Goal: Information Seeking & Learning: Learn about a topic

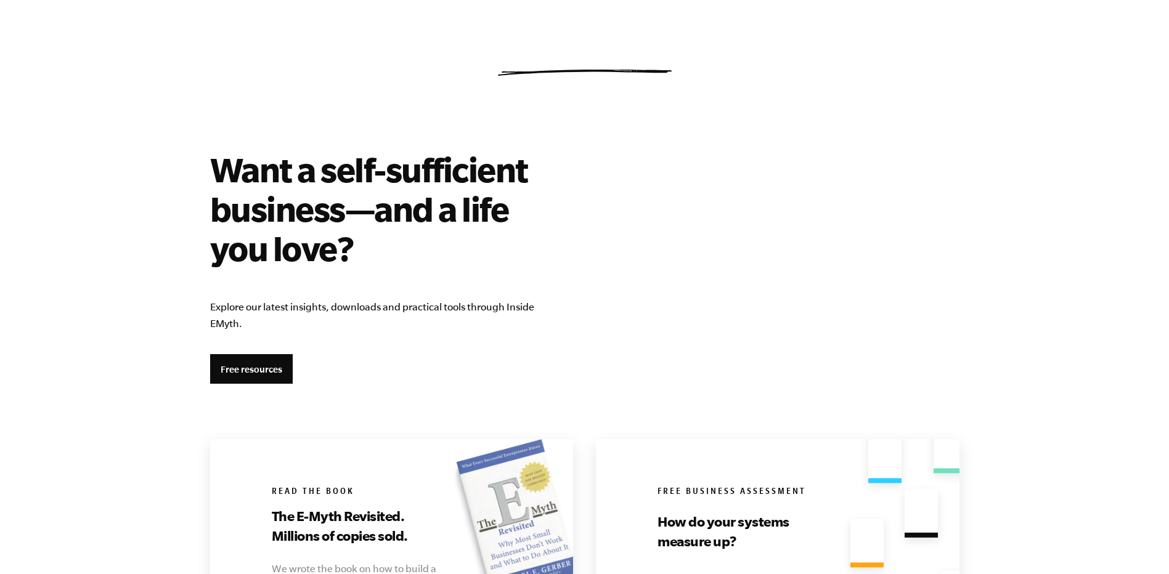
scroll to position [2278, 0]
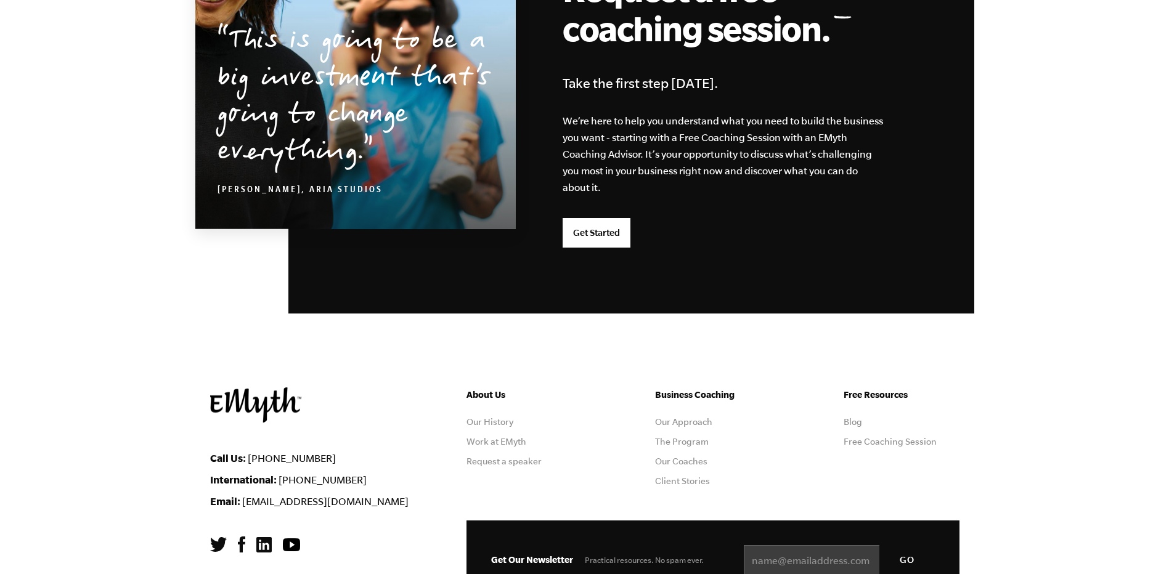
scroll to position [3225, 0]
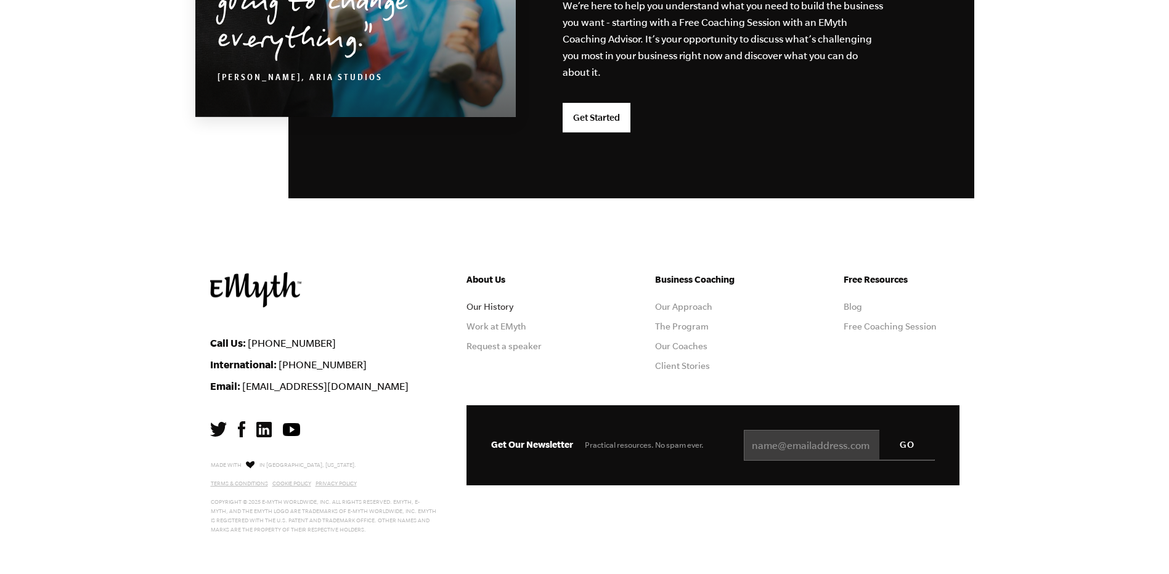
click at [493, 309] on link "Our History" at bounding box center [490, 307] width 47 height 10
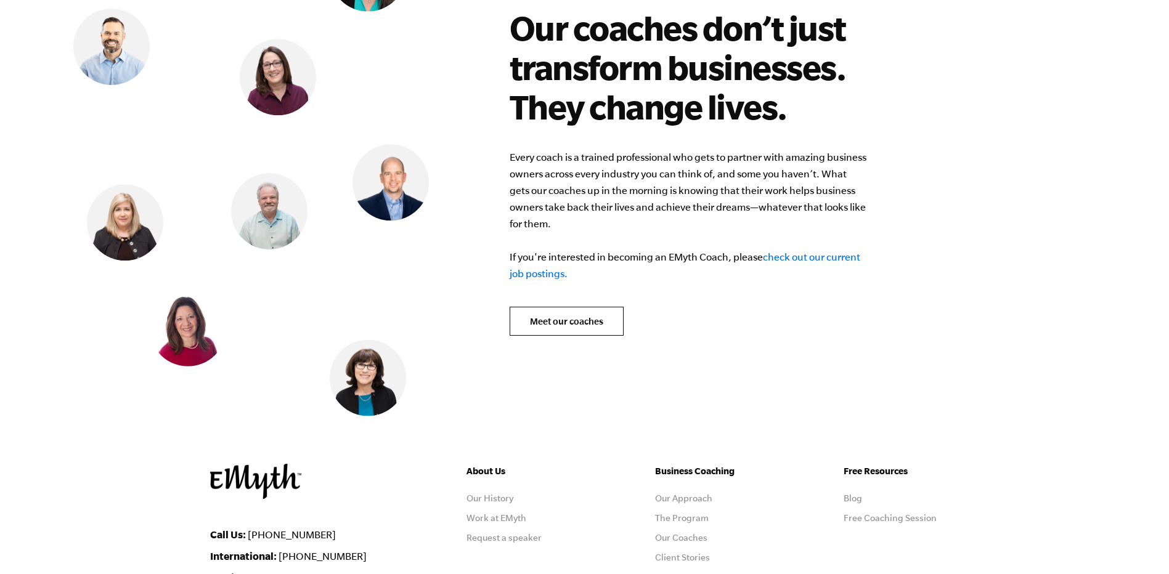
scroll to position [5093, 0]
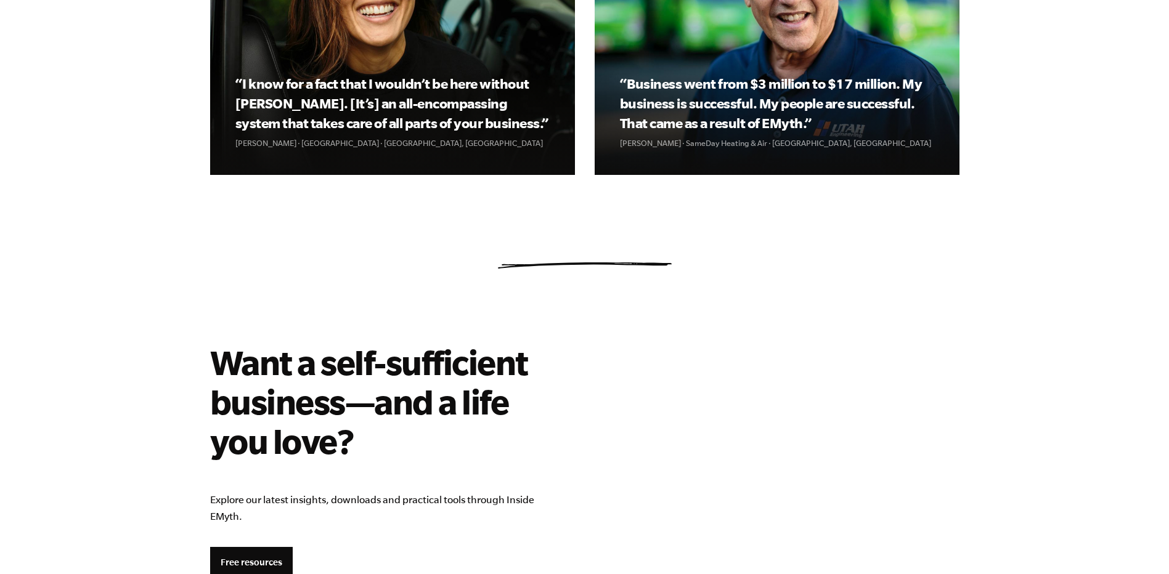
scroll to position [1972, 0]
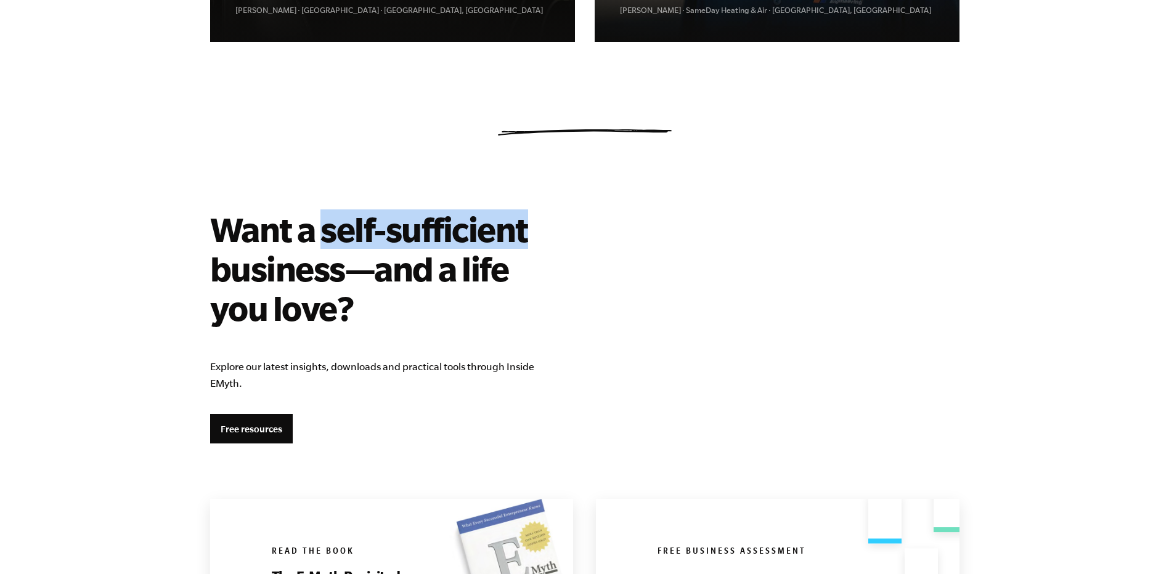
drag, startPoint x: 327, startPoint y: 226, endPoint x: 536, endPoint y: 230, distance: 209.6
click at [536, 230] on h2 "Want a self-sufficient business—and a life you love?" at bounding box center [387, 269] width 355 height 118
click at [261, 420] on link "Free resources" at bounding box center [251, 429] width 83 height 30
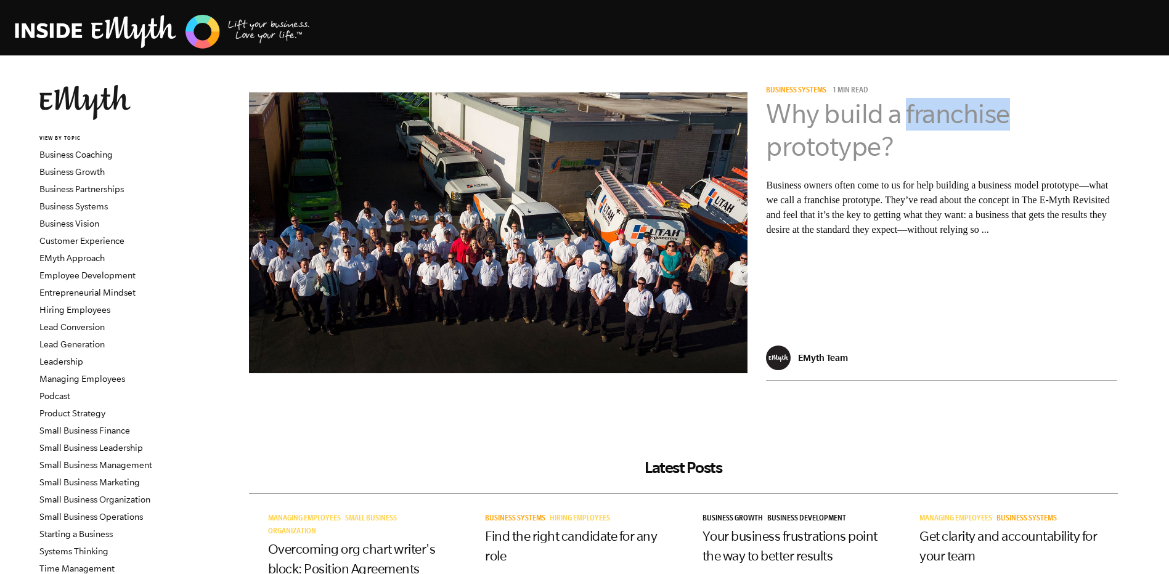
drag, startPoint x: 1045, startPoint y: 113, endPoint x: 905, endPoint y: 105, distance: 139.5
click at [905, 105] on h3 "Why build a franchise prototype?" at bounding box center [941, 130] width 351 height 65
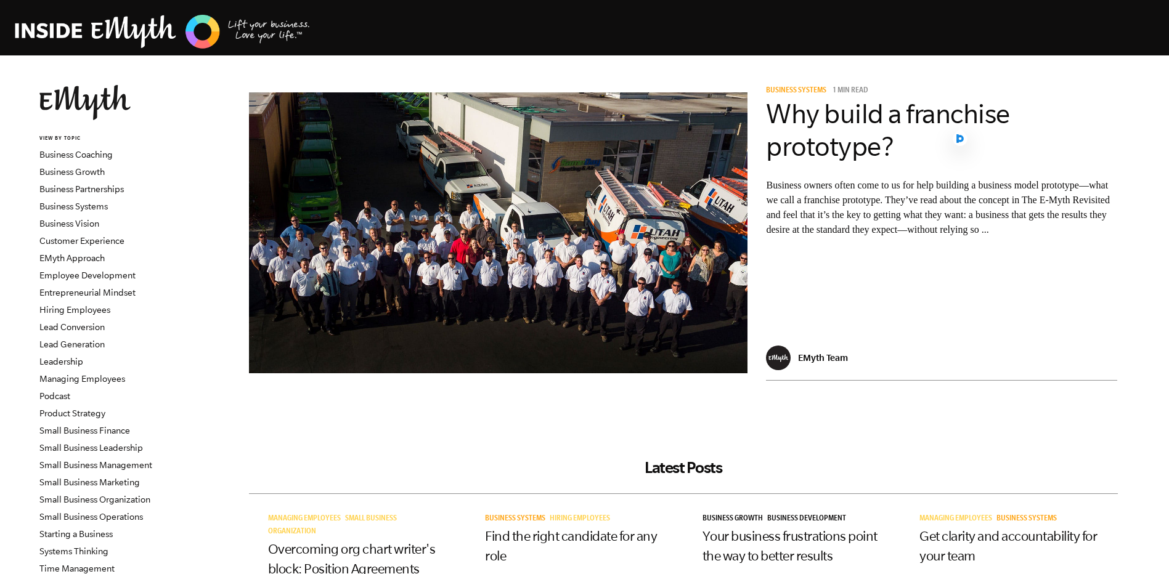
click at [851, 201] on p "Business owners often come to us for help building a business model prototype—w…" at bounding box center [941, 207] width 351 height 59
copy p "franchise"
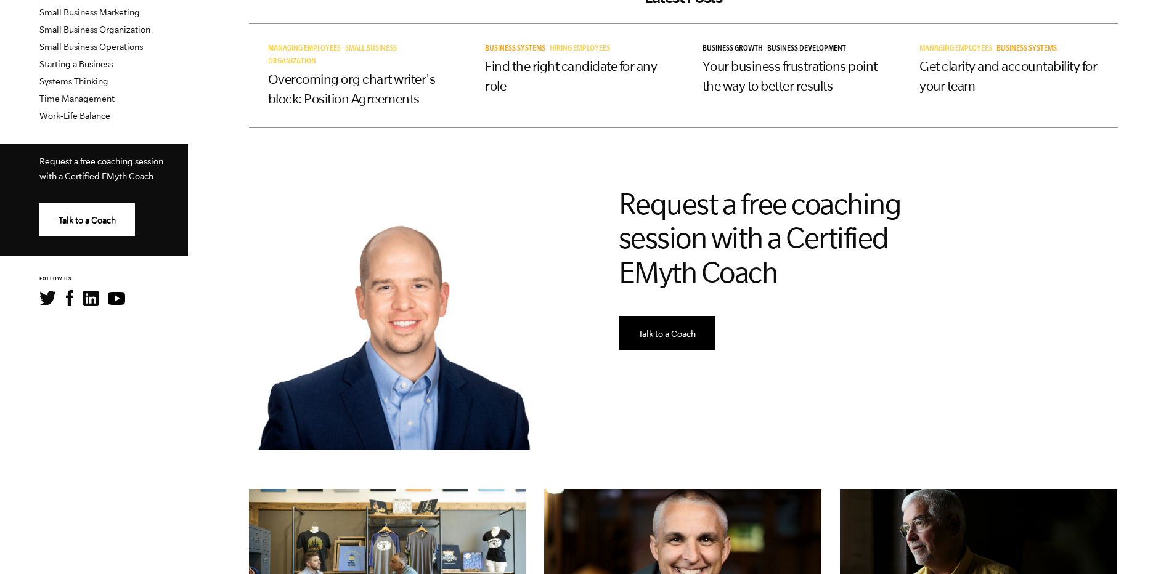
scroll to position [493, 0]
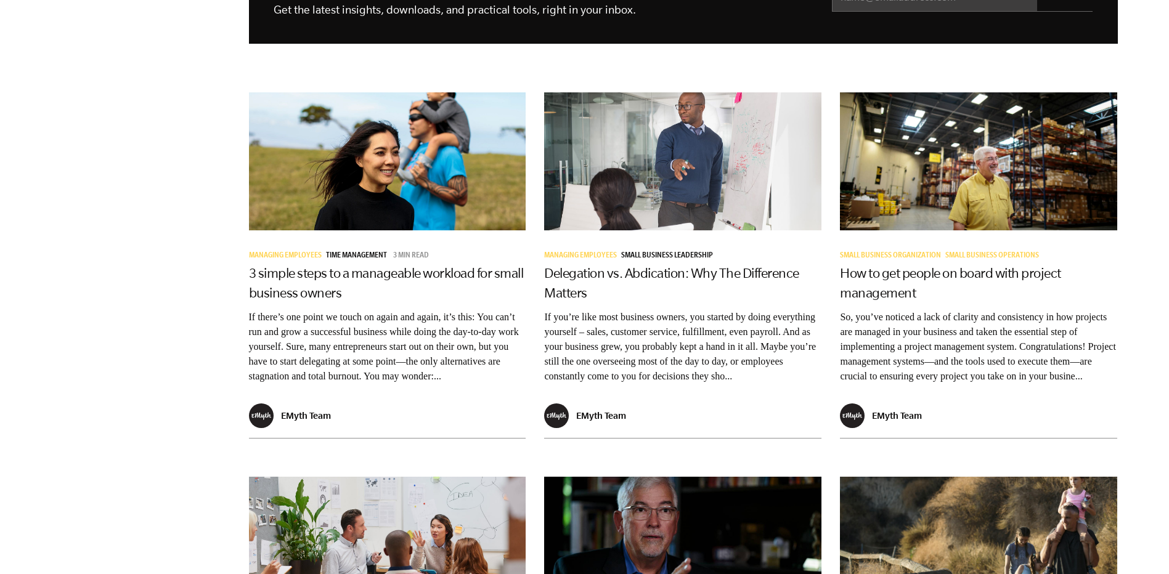
scroll to position [1664, 0]
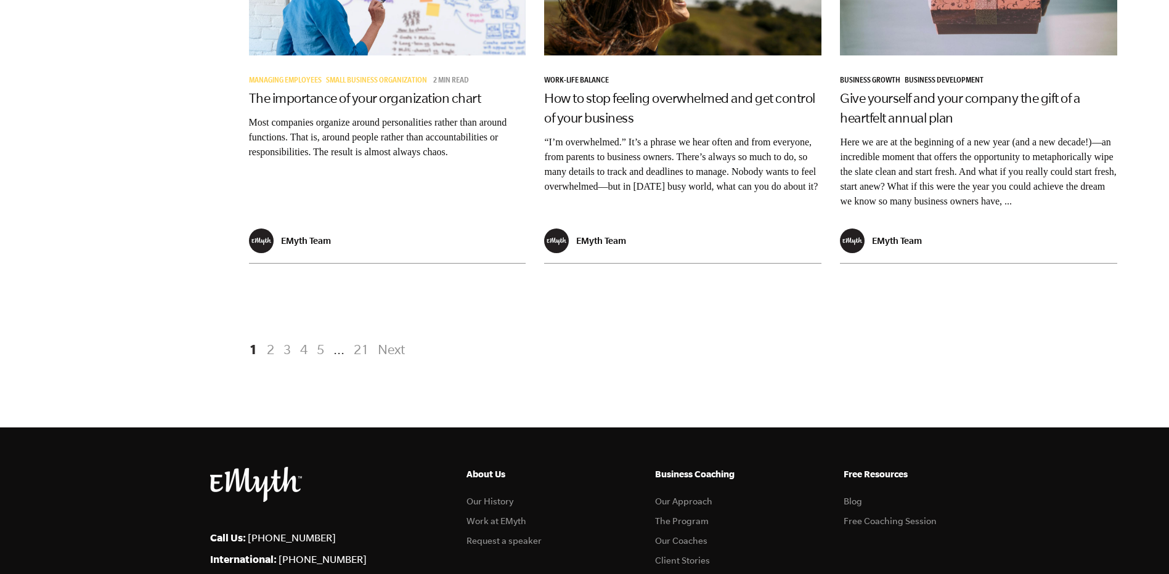
scroll to position [2588, 0]
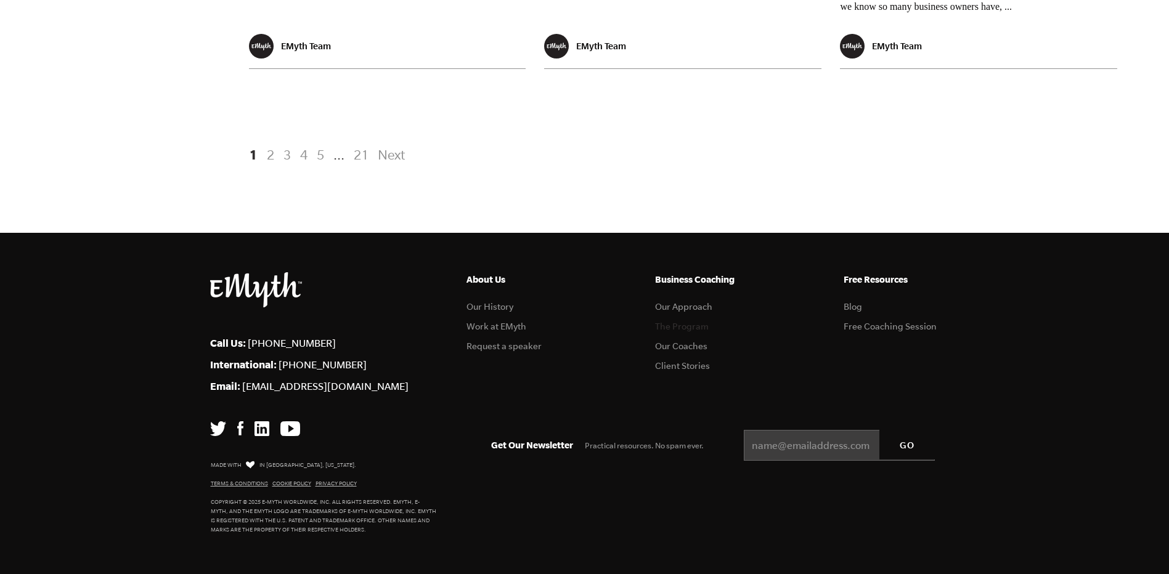
click at [688, 332] on link "The Program" at bounding box center [682, 327] width 54 height 10
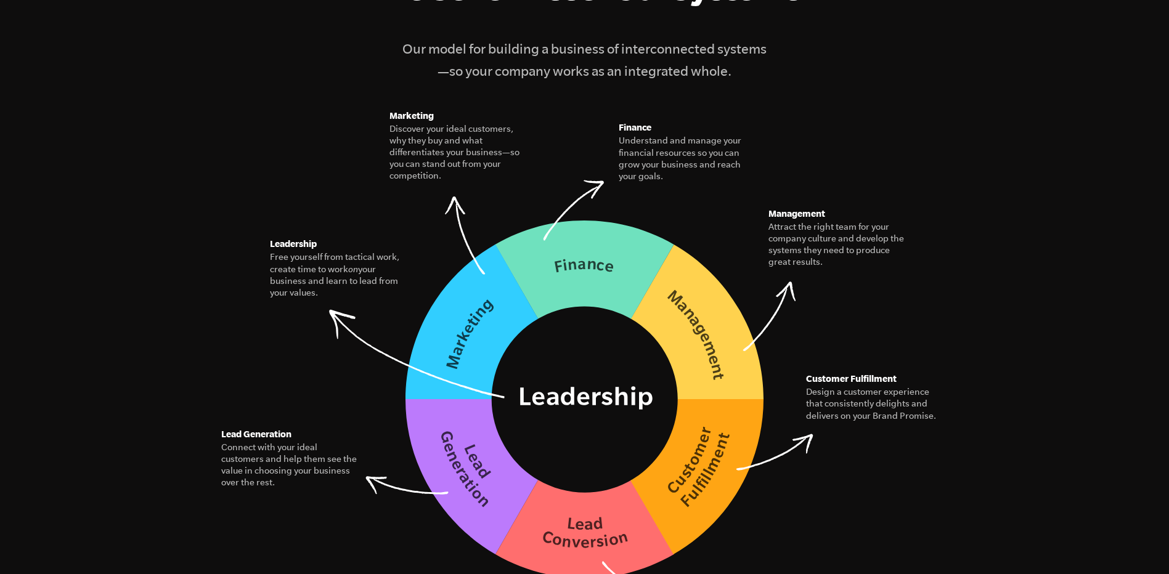
scroll to position [1849, 0]
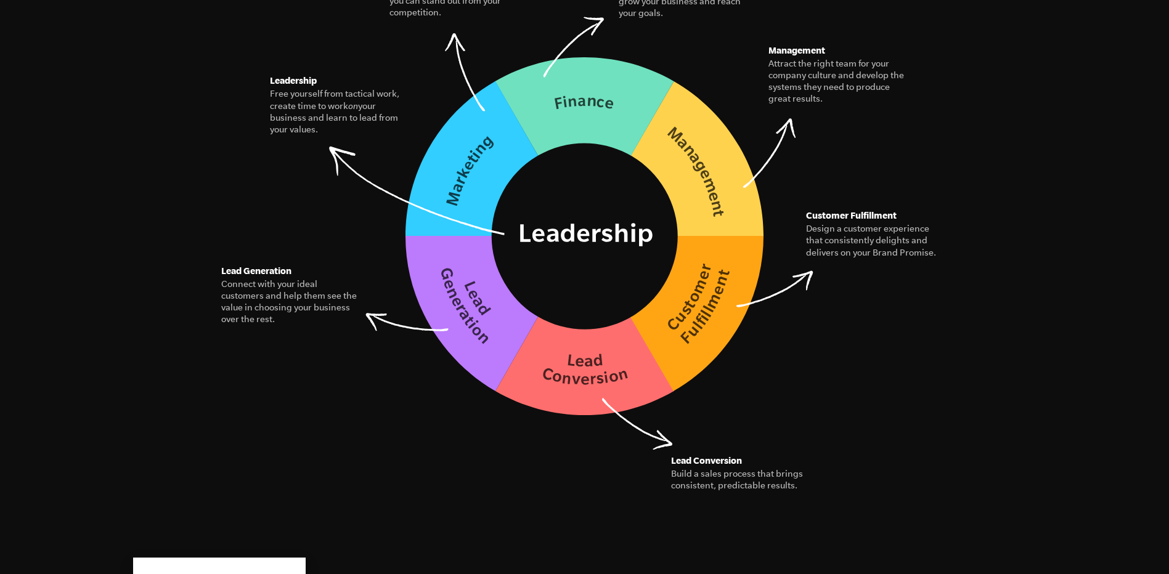
drag, startPoint x: 999, startPoint y: 0, endPoint x: 987, endPoint y: 237, distance: 237.0
click at [989, 237] on section "The Seven Essential Systems Our model for building a business of interconnected…" at bounding box center [584, 135] width 1169 height 919
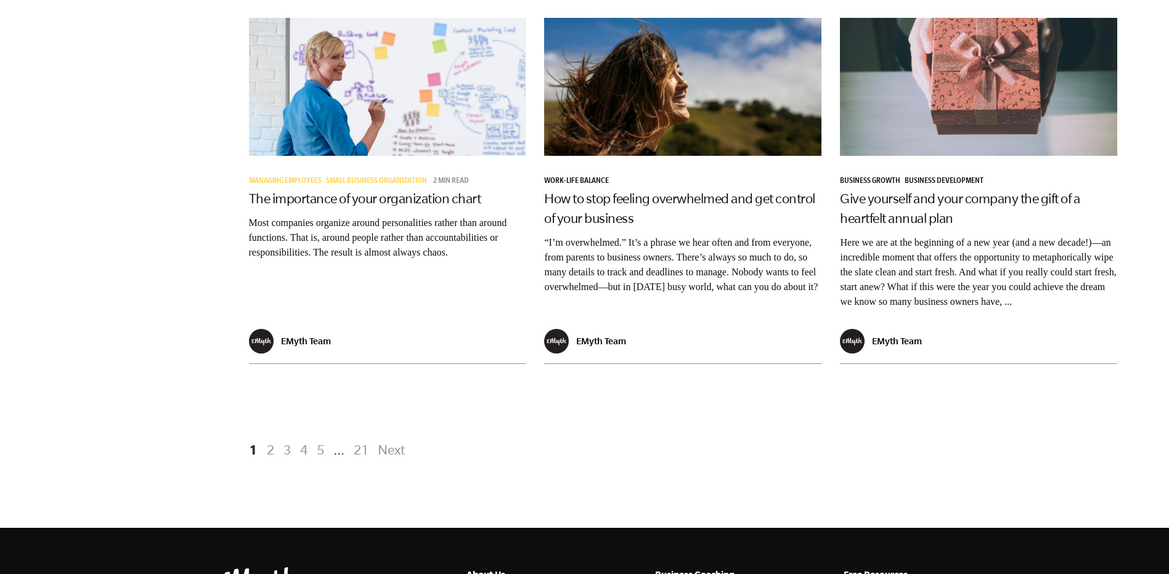
scroll to position [2219, 0]
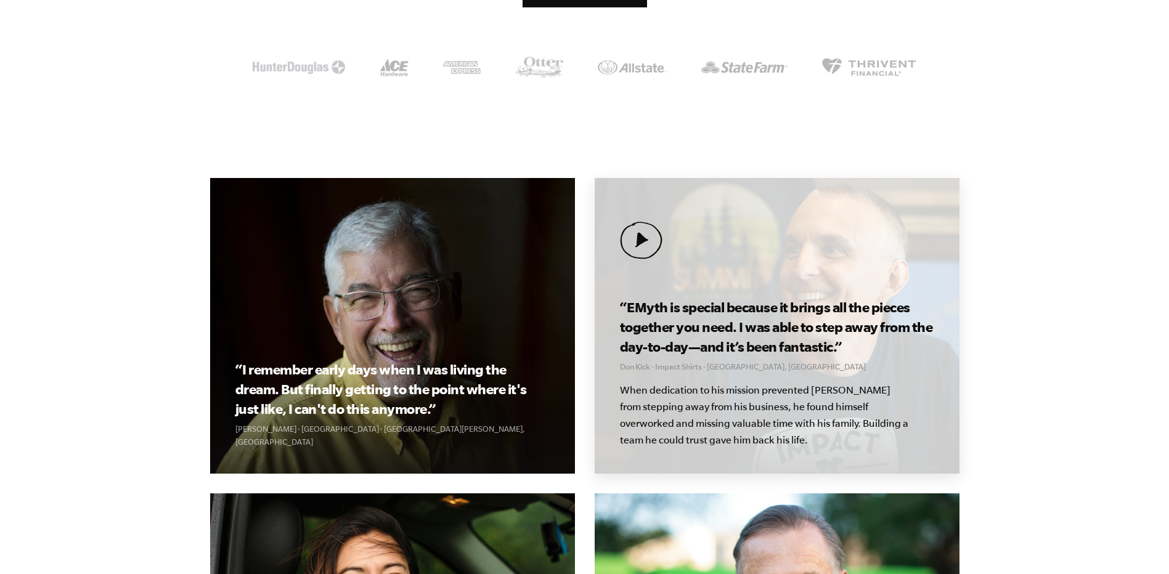
scroll to position [1275, 0]
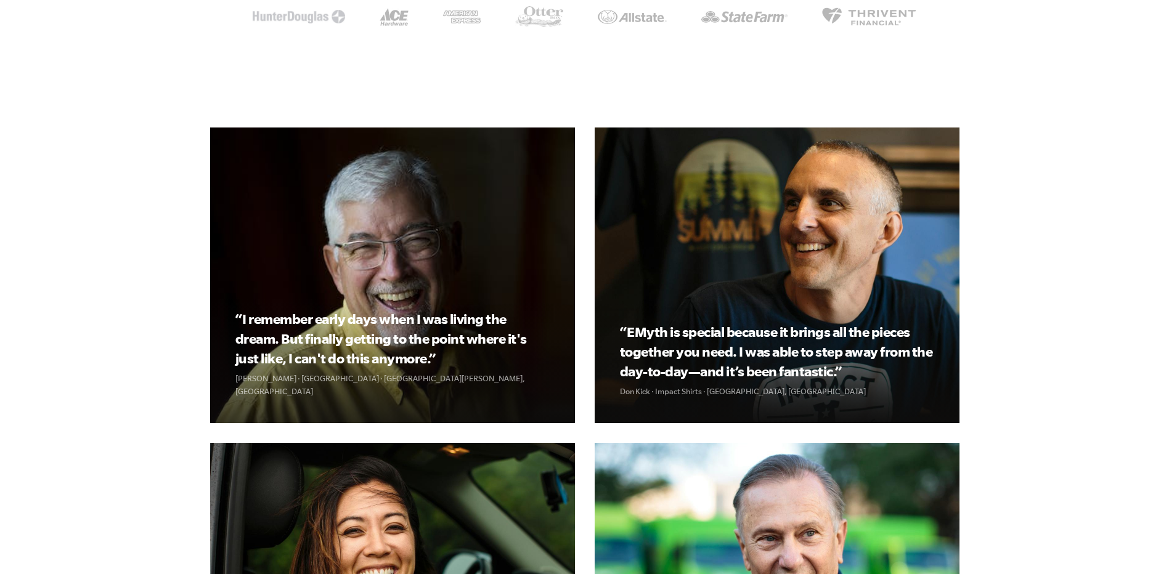
click at [1093, 163] on main "See why most businesses don't work and what to do about it "Work on it, not in …" at bounding box center [584, 503] width 1169 height 3438
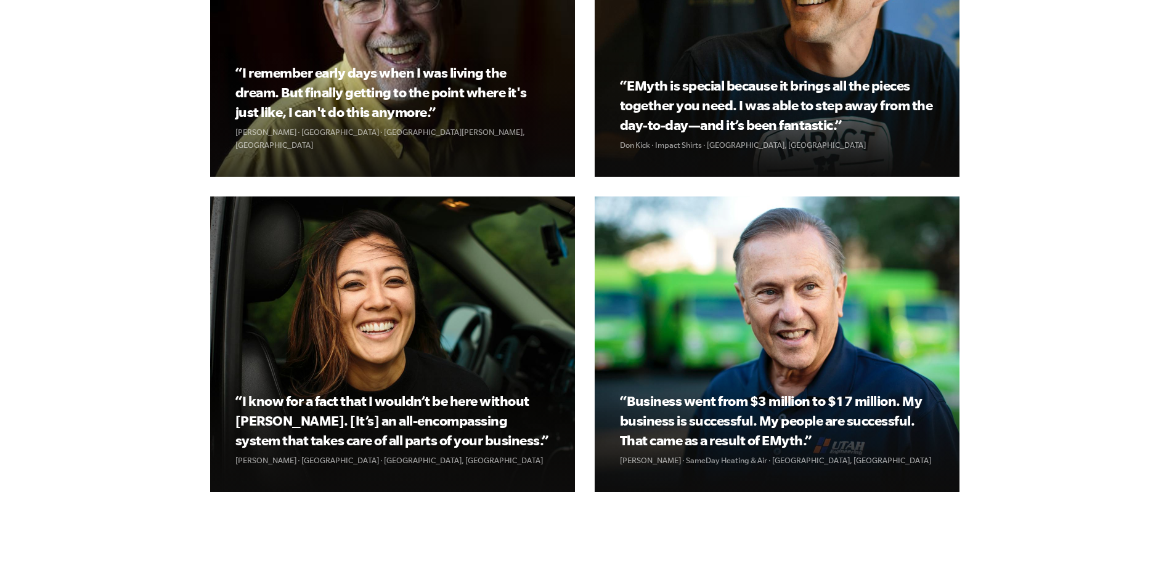
scroll to position [1768, 0]
